Goal: Find specific page/section: Find specific page/section

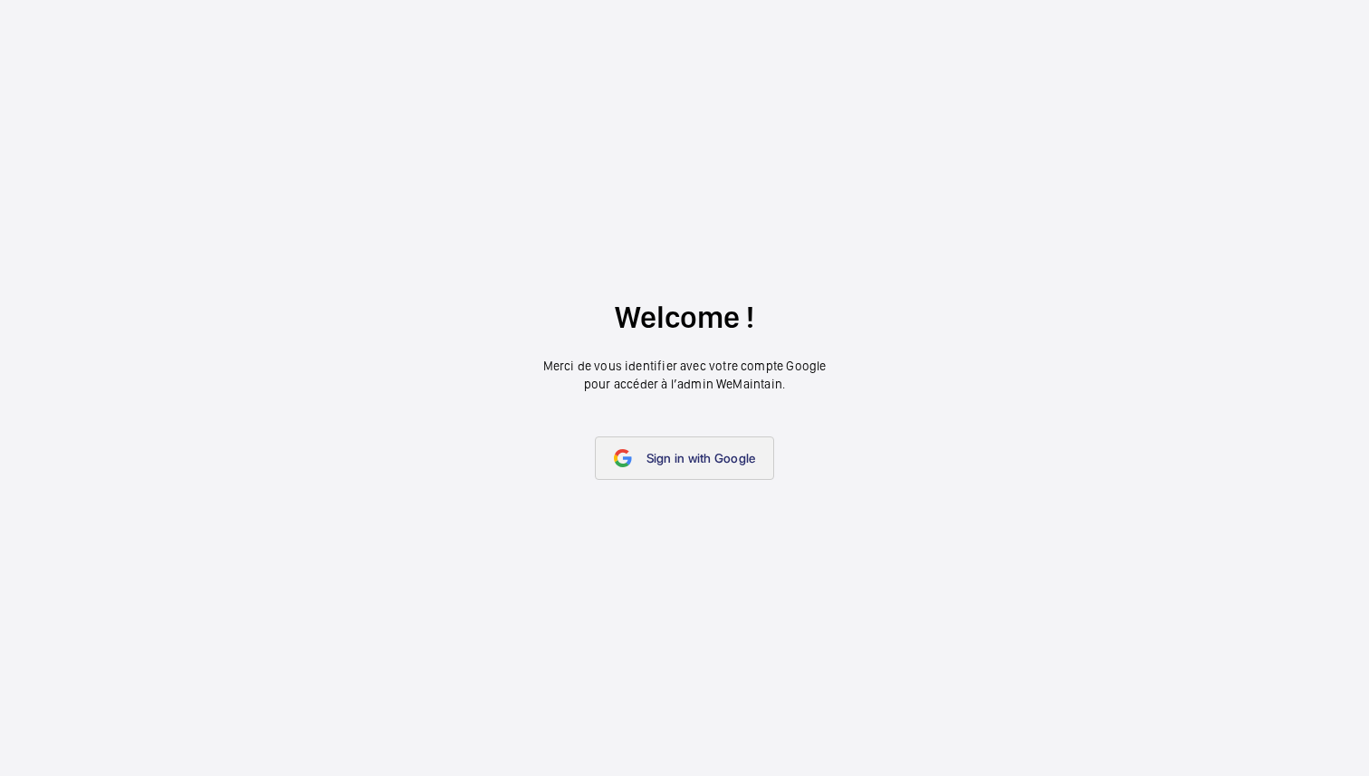
click at [679, 460] on span "Sign in with Google" at bounding box center [701, 458] width 110 height 14
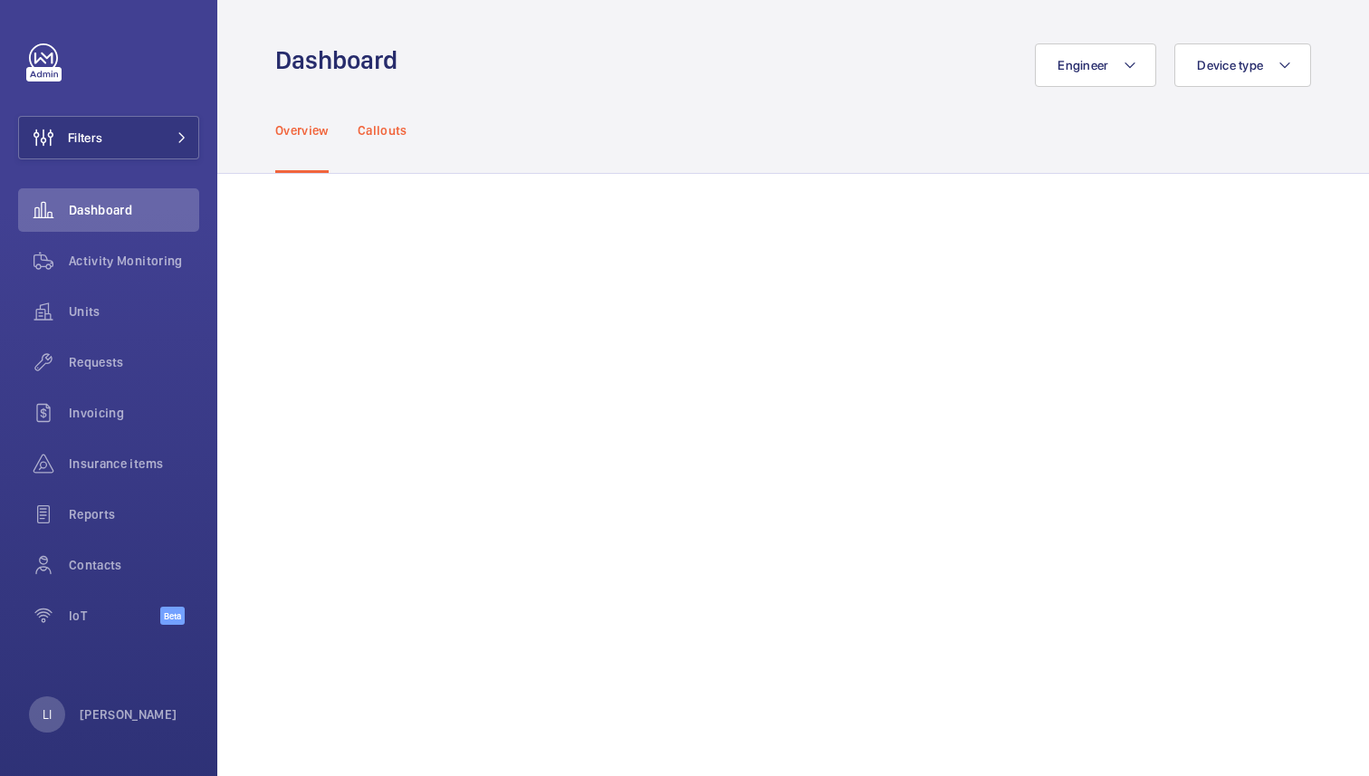
click at [388, 127] on p "Callouts" at bounding box center [383, 130] width 50 height 18
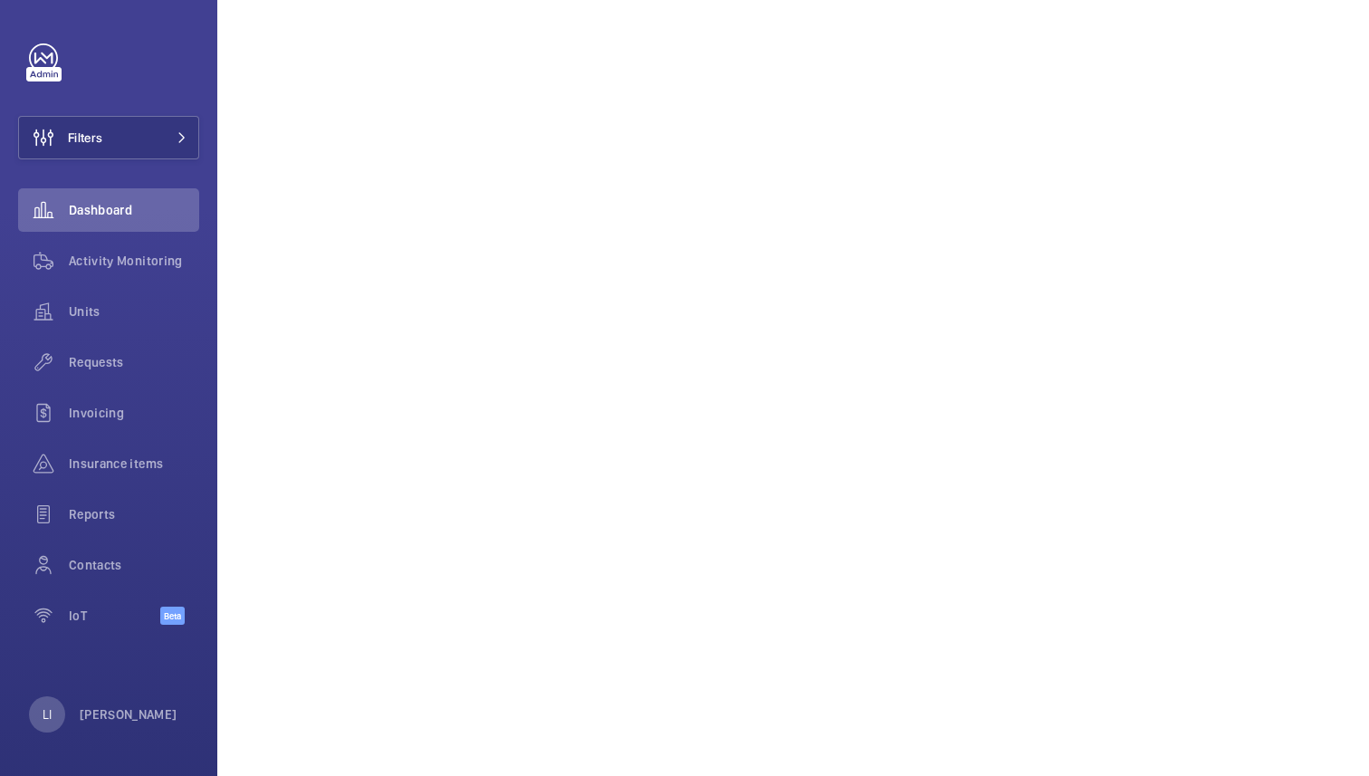
scroll to position [1112, 0]
